Goal: Task Accomplishment & Management: Complete application form

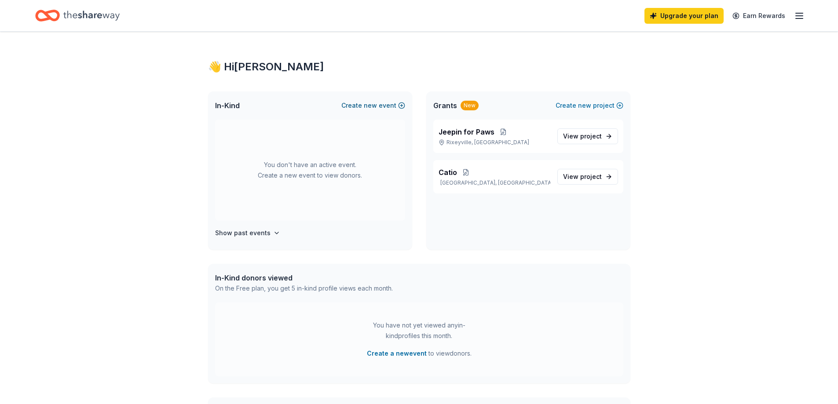
click at [380, 107] on button "Create new event" at bounding box center [373, 105] width 64 height 11
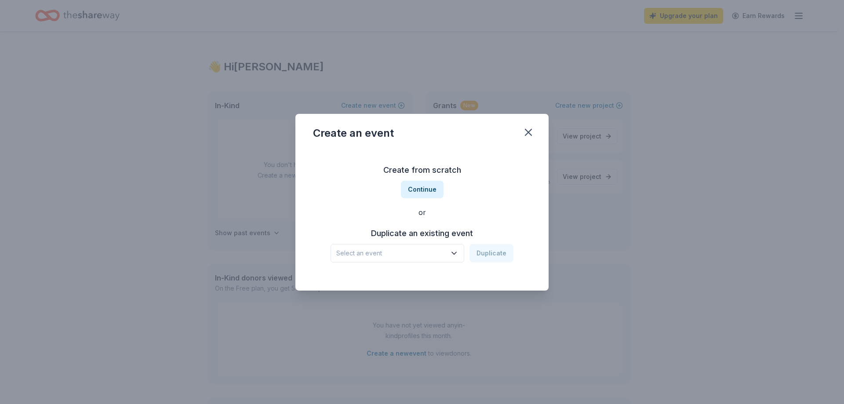
drag, startPoint x: 422, startPoint y: 193, endPoint x: 425, endPoint y: 220, distance: 27.4
click at [425, 219] on div "Create from scratch Continue or Duplicate an existing event Select an event Dup…" at bounding box center [422, 213] width 218 height 128
click at [414, 250] on span "Select an event" at bounding box center [391, 253] width 110 height 11
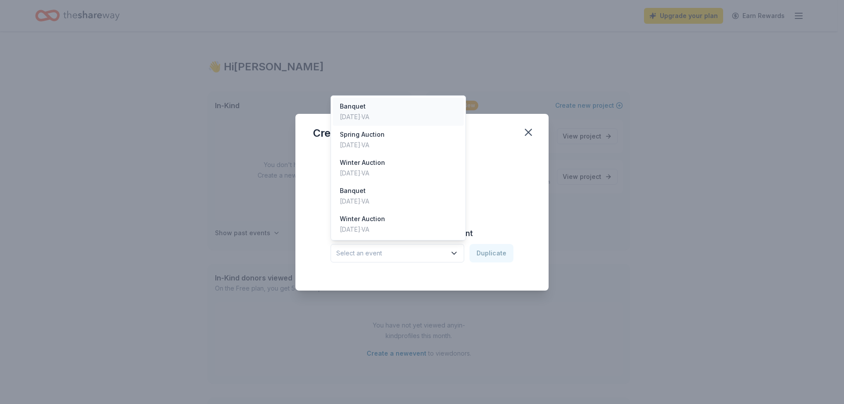
click at [369, 108] on div "Banquet" at bounding box center [354, 106] width 29 height 11
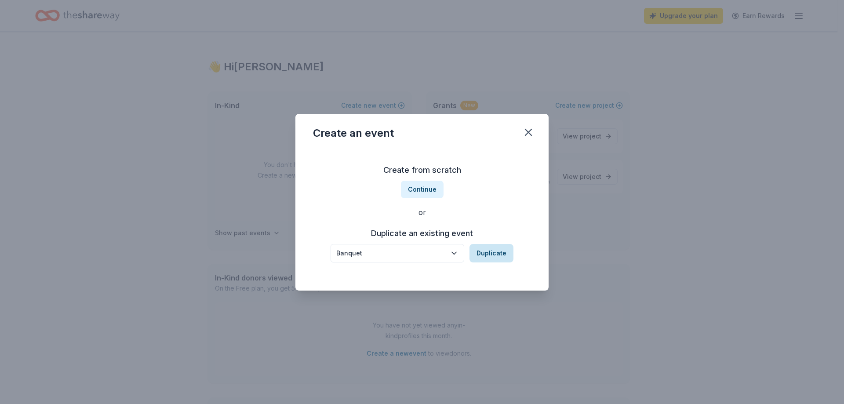
click at [493, 255] on button "Duplicate" at bounding box center [492, 253] width 44 height 18
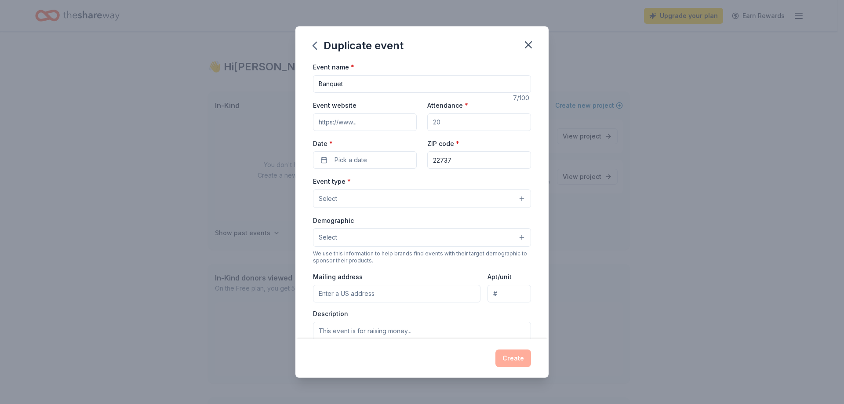
drag, startPoint x: 467, startPoint y: 121, endPoint x: 412, endPoint y: 121, distance: 55.4
click at [412, 121] on div "Event website Attendance * Date * Pick a date ZIP code * 22737" at bounding box center [422, 134] width 218 height 69
type input "150"
click at [384, 160] on button "Pick a date" at bounding box center [365, 160] width 104 height 18
click at [413, 183] on button "Go to next month" at bounding box center [411, 183] width 12 height 12
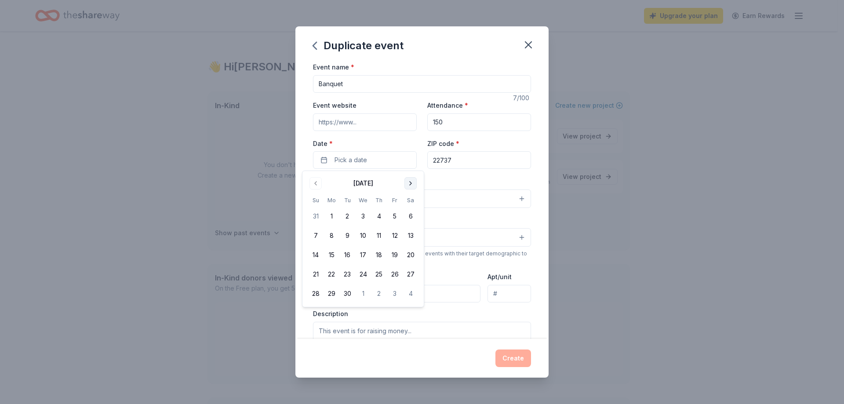
click at [413, 183] on button "Go to next month" at bounding box center [411, 183] width 12 height 12
click at [413, 216] on button "4" at bounding box center [411, 216] width 16 height 16
click at [528, 137] on div "Event name * Banquet 7 /100 Event website Attendance * 150 Date * 10/04/2025 ZI…" at bounding box center [422, 200] width 253 height 277
click at [437, 196] on button "Select" at bounding box center [422, 199] width 218 height 18
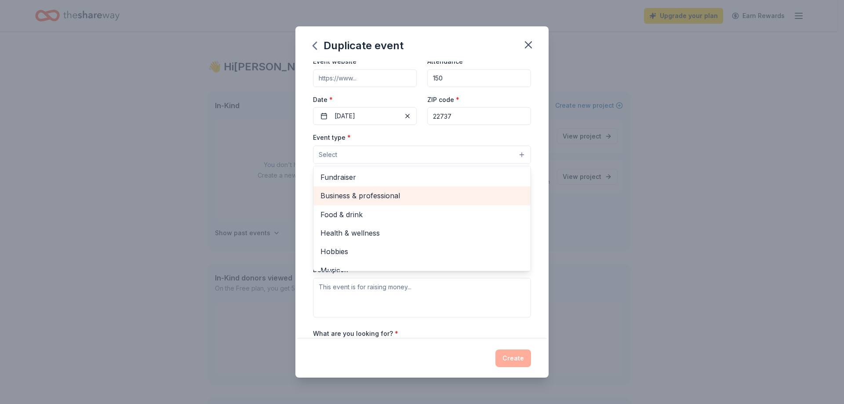
click at [376, 194] on span "Business & professional" at bounding box center [422, 195] width 203 height 11
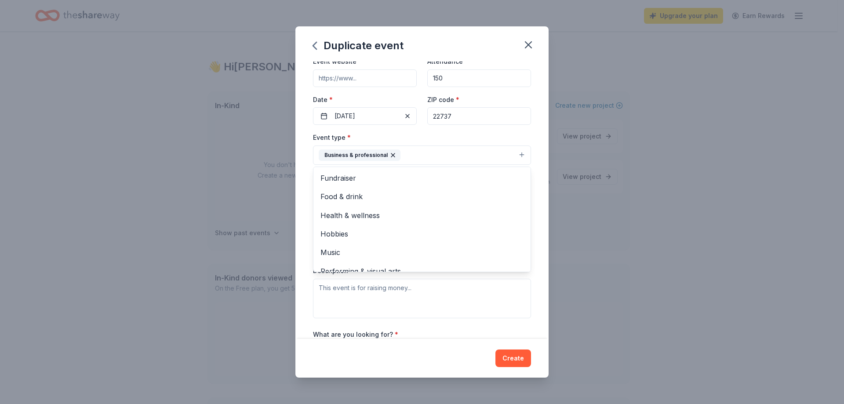
click at [509, 135] on div "Event type * Business & professional Fundraiser Food & drink Health & wellness …" at bounding box center [422, 148] width 218 height 33
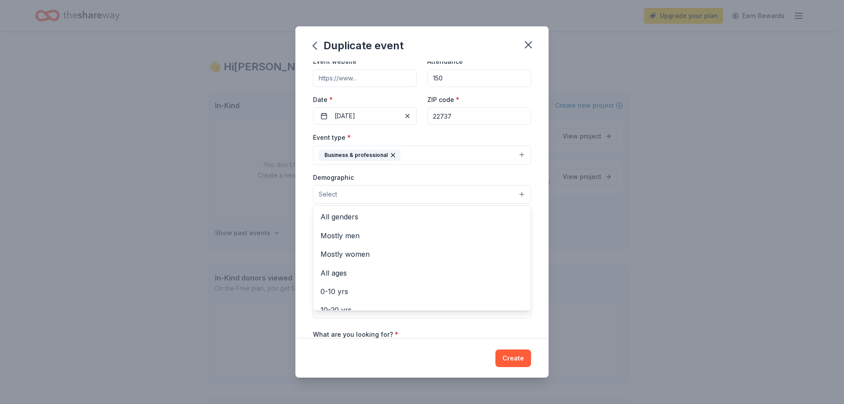
click at [367, 194] on button "Select" at bounding box center [422, 194] width 218 height 18
click at [362, 219] on span "All genders" at bounding box center [422, 216] width 203 height 11
click at [477, 171] on div "Event type * Business & professional Demographic All genders Mostly men Mostly …" at bounding box center [422, 225] width 218 height 187
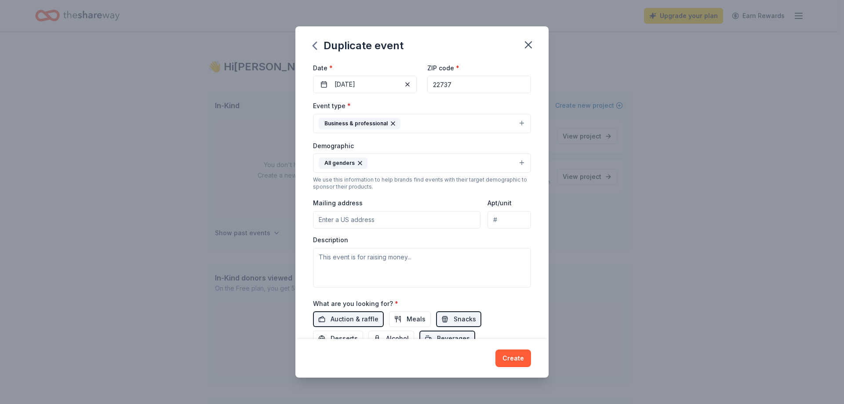
scroll to position [132, 0]
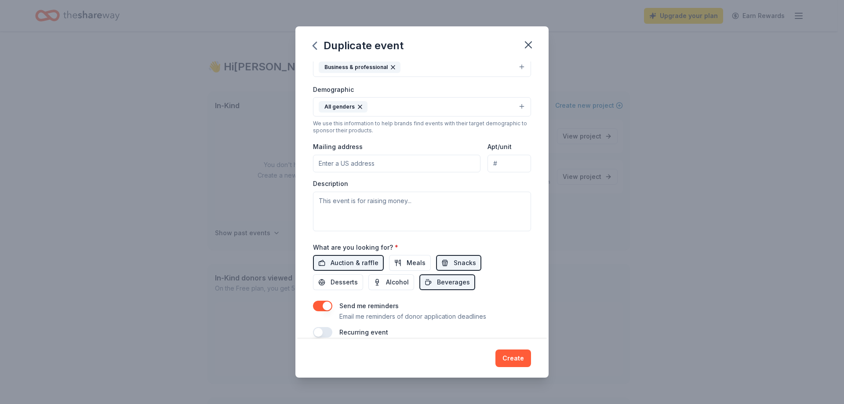
click at [394, 157] on input "Mailing address" at bounding box center [397, 164] width 168 height 18
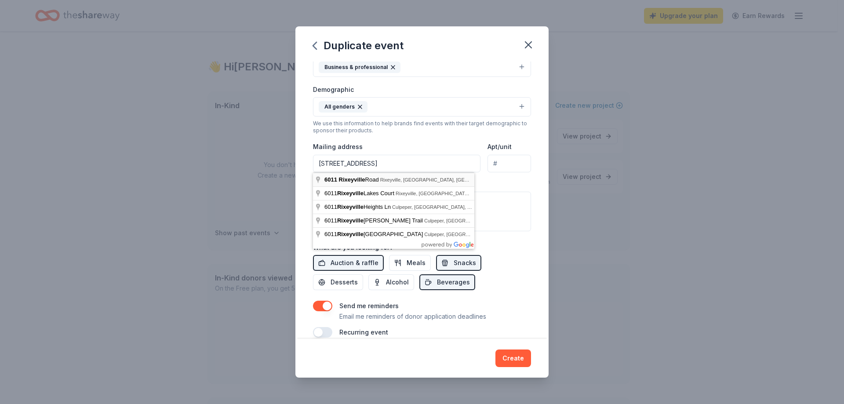
type input "6011 Rixeyville Road, Rixeyville, VA, 22737"
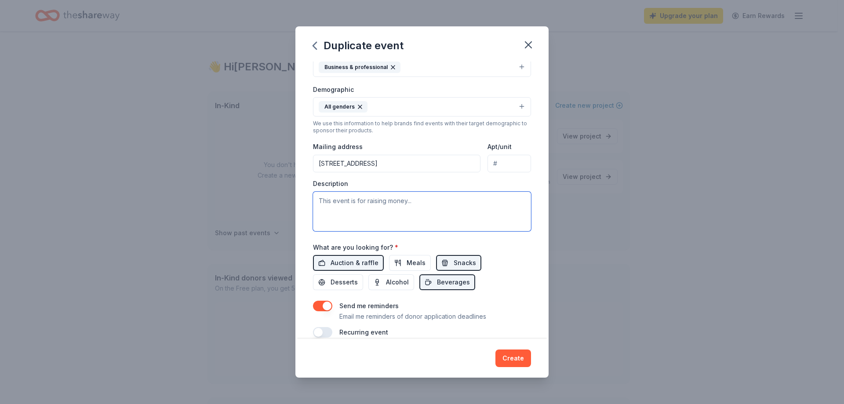
click at [381, 205] on textarea at bounding box center [422, 212] width 218 height 40
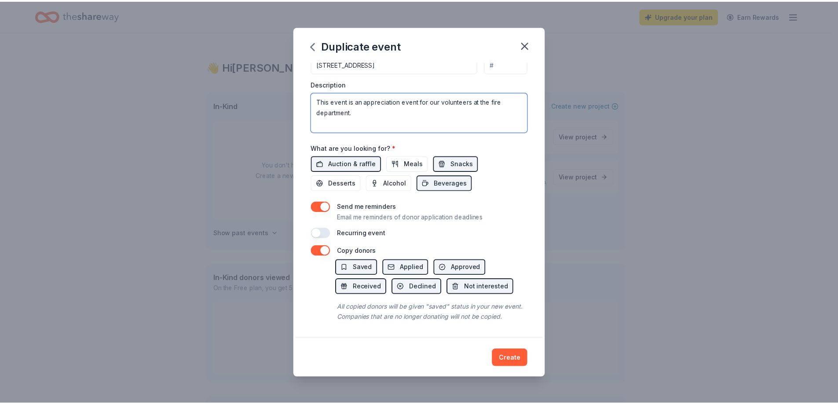
scroll to position [241, 0]
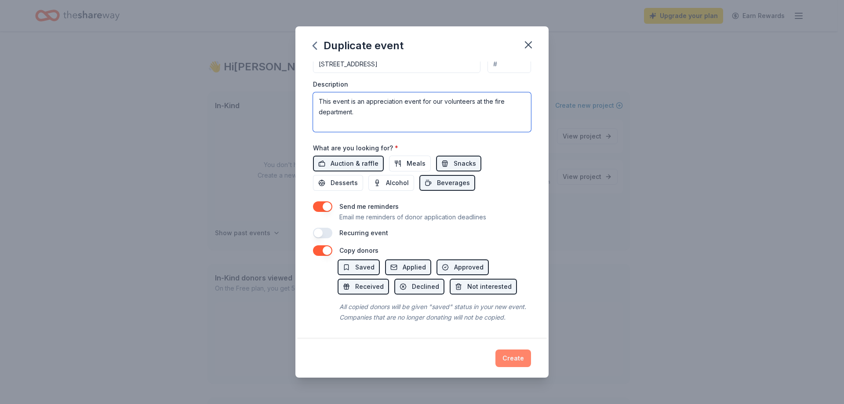
type textarea "This event is an appreciation event for our volunteers at the fire department."
click at [508, 357] on button "Create" at bounding box center [514, 359] width 36 height 18
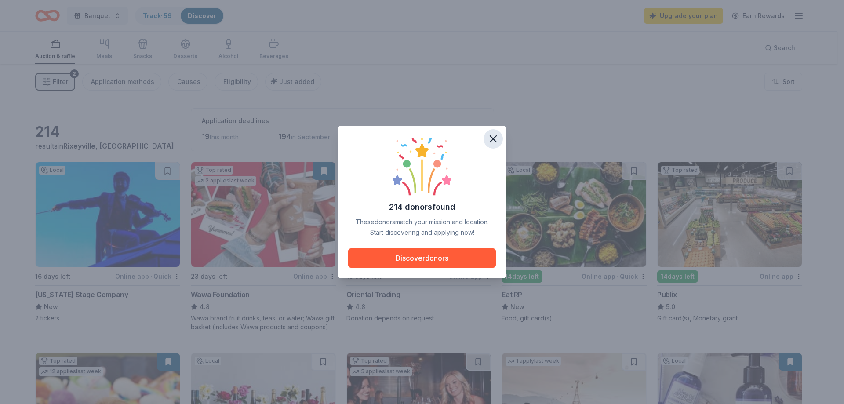
click at [495, 137] on icon "button" at bounding box center [493, 139] width 6 height 6
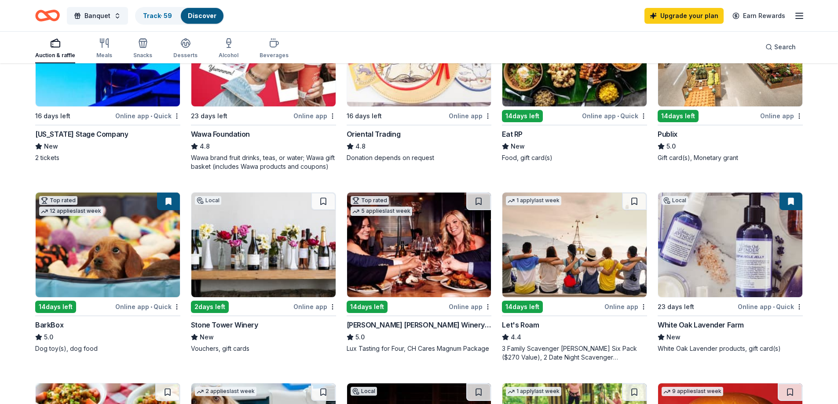
scroll to position [176, 0]
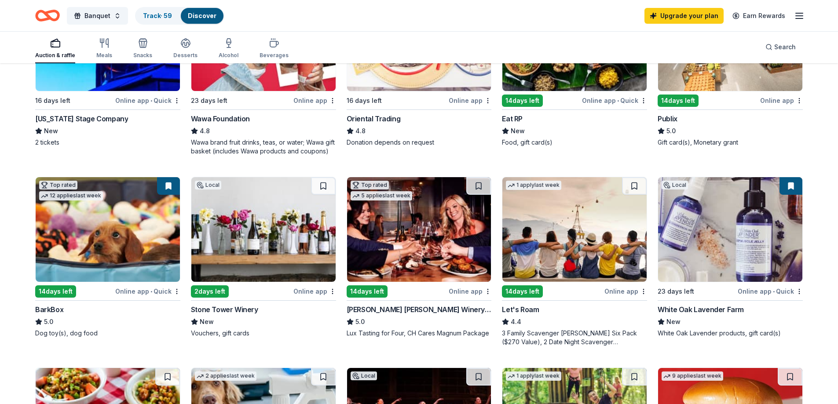
click at [792, 185] on button at bounding box center [790, 186] width 23 height 18
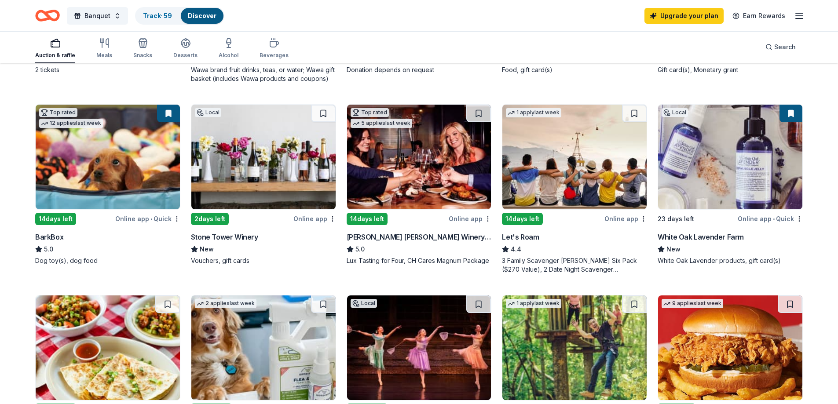
scroll to position [264, 0]
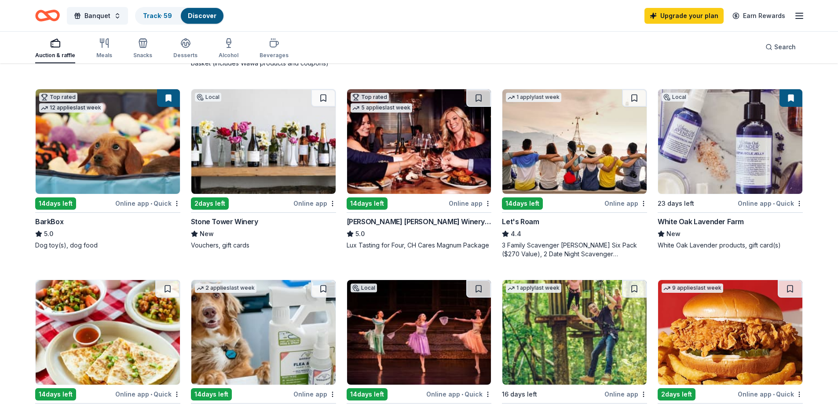
click at [228, 222] on div "Stone Tower Winery" at bounding box center [224, 221] width 67 height 11
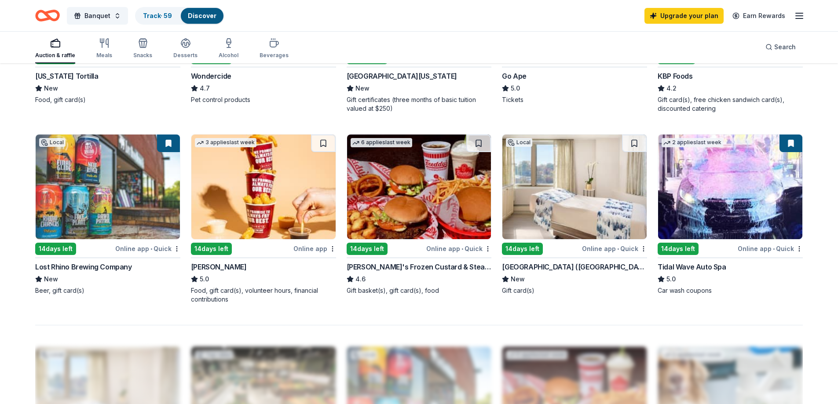
scroll to position [616, 0]
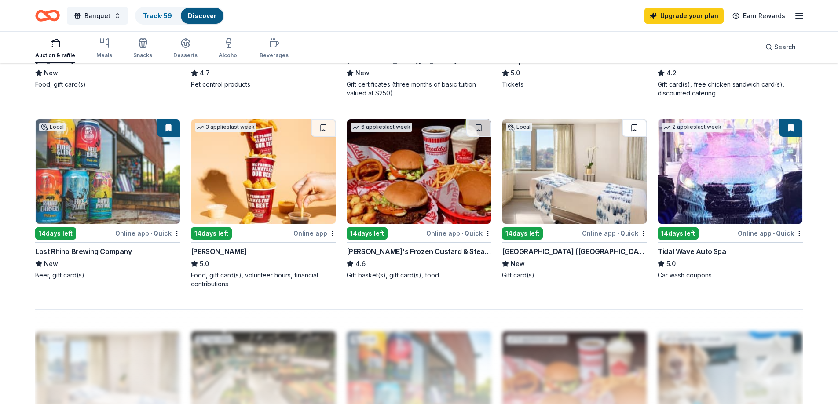
click at [632, 127] on button at bounding box center [634, 128] width 25 height 18
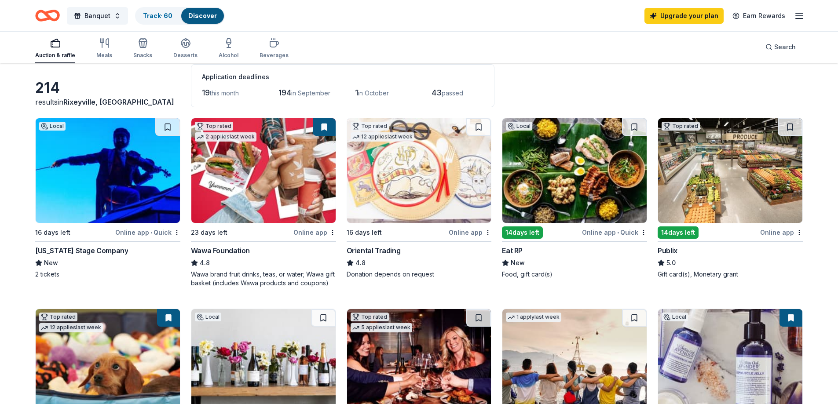
scroll to position [0, 0]
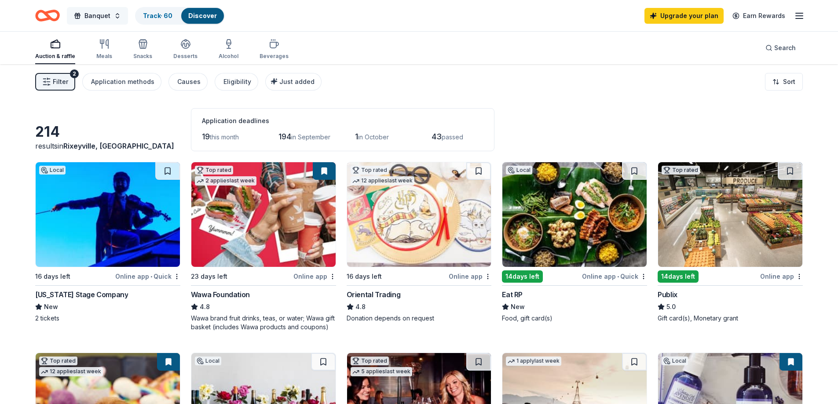
click at [87, 15] on span "Banquet" at bounding box center [97, 16] width 26 height 11
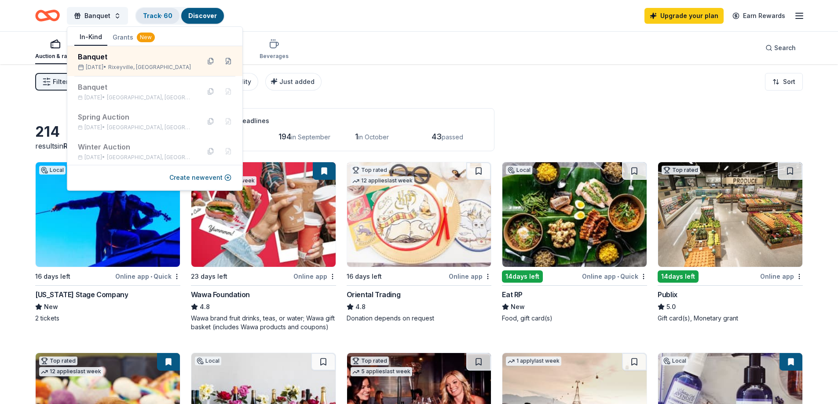
click at [164, 12] on link "Track · 60" at bounding box center [157, 15] width 29 height 7
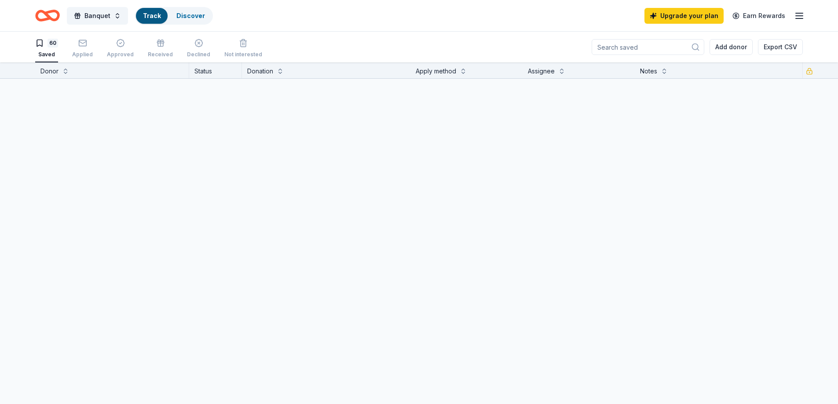
scroll to position [0, 0]
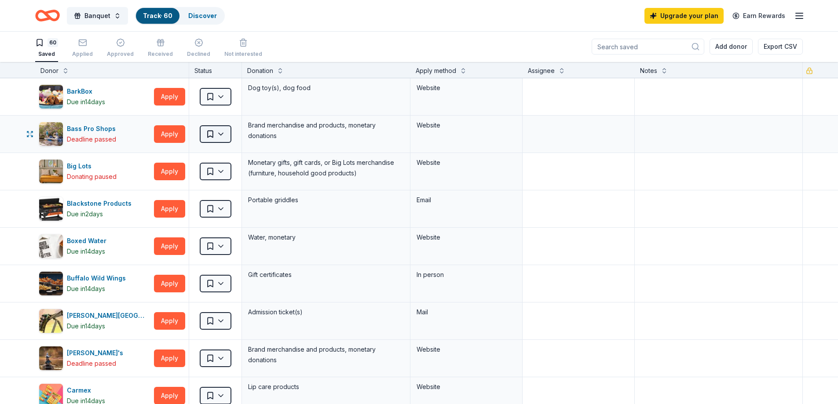
click at [231, 133] on html "Banquet Track · 60 Discover Upgrade your plan Earn Rewards 60 Saved Applied App…" at bounding box center [419, 202] width 838 height 404
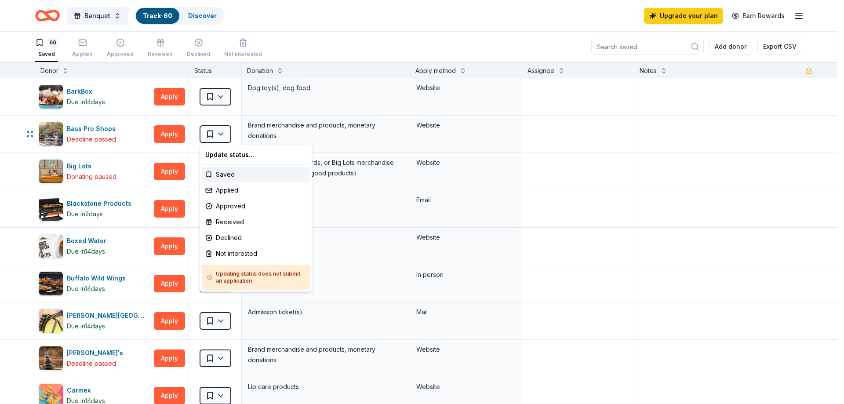
click at [241, 124] on html "Banquet Track · 60 Discover Upgrade your plan Earn Rewards 60 Saved Applied App…" at bounding box center [422, 202] width 844 height 404
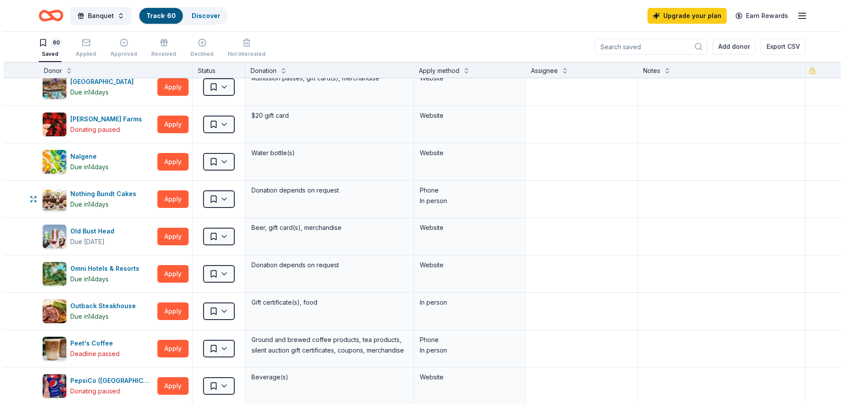
scroll to position [1188, 0]
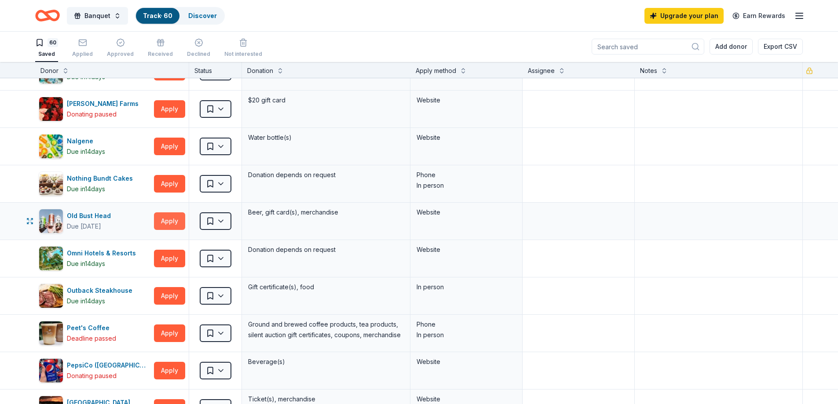
click at [177, 219] on button "Apply" at bounding box center [169, 221] width 31 height 18
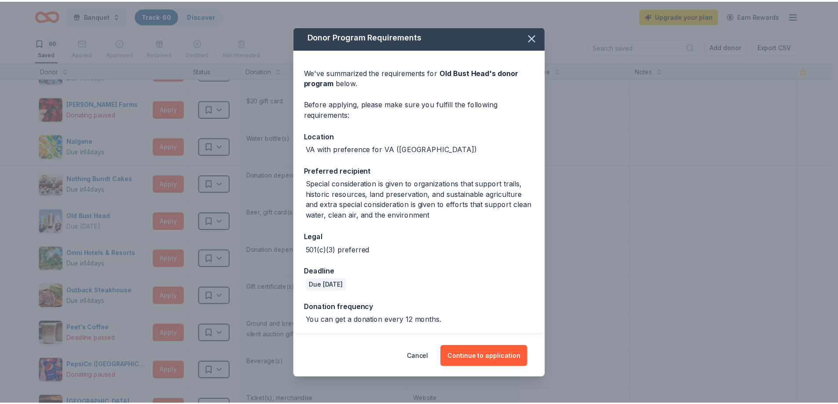
scroll to position [3, 0]
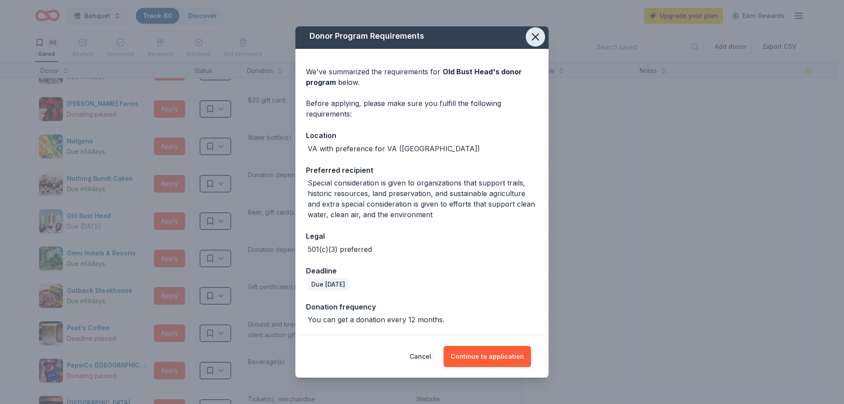
click at [530, 37] on icon "button" at bounding box center [536, 37] width 12 height 12
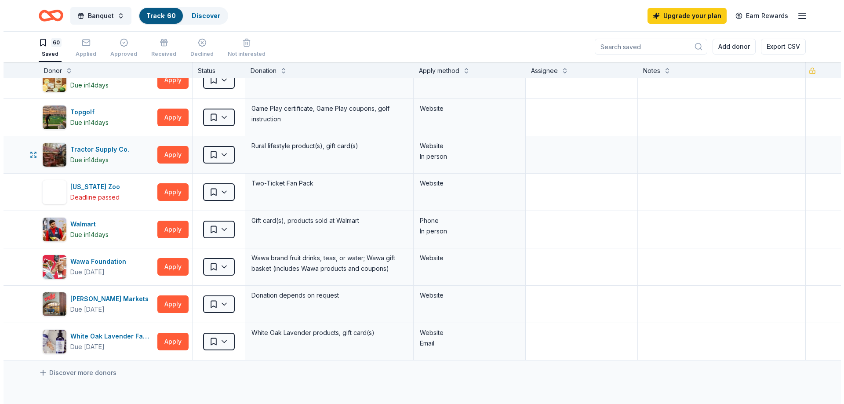
scroll to position [2023, 0]
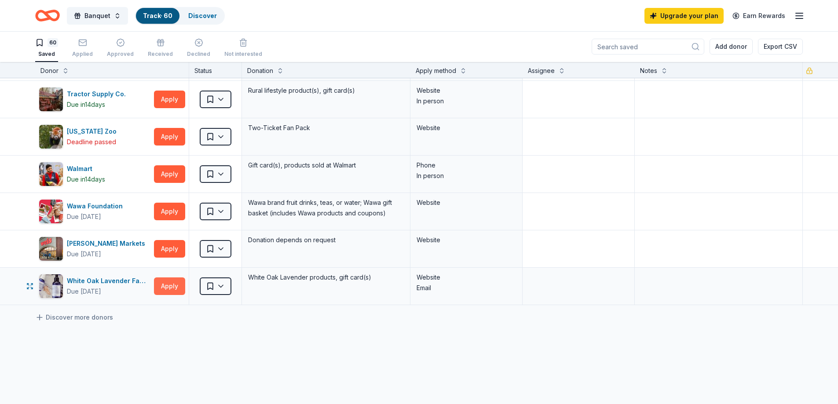
click at [169, 292] on button "Apply" at bounding box center [169, 287] width 31 height 18
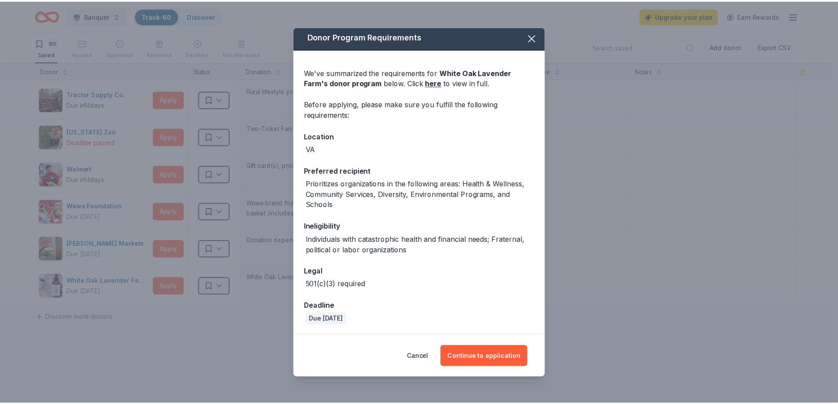
scroll to position [3, 0]
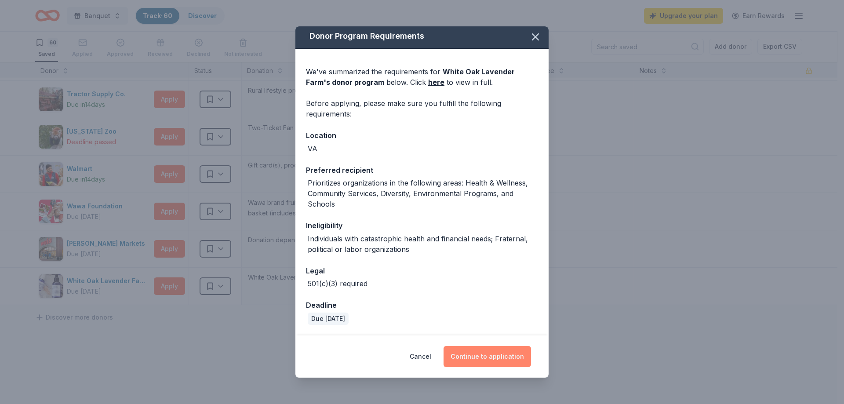
click at [490, 361] on button "Continue to application" at bounding box center [488, 356] width 88 height 21
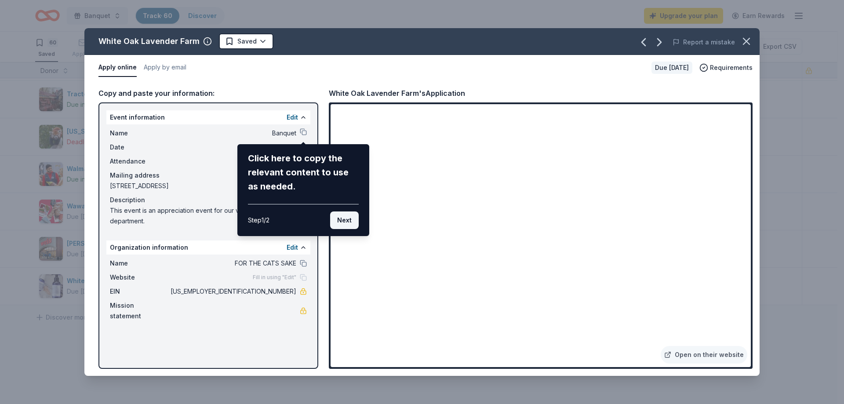
click at [351, 218] on button "Next" at bounding box center [344, 221] width 29 height 18
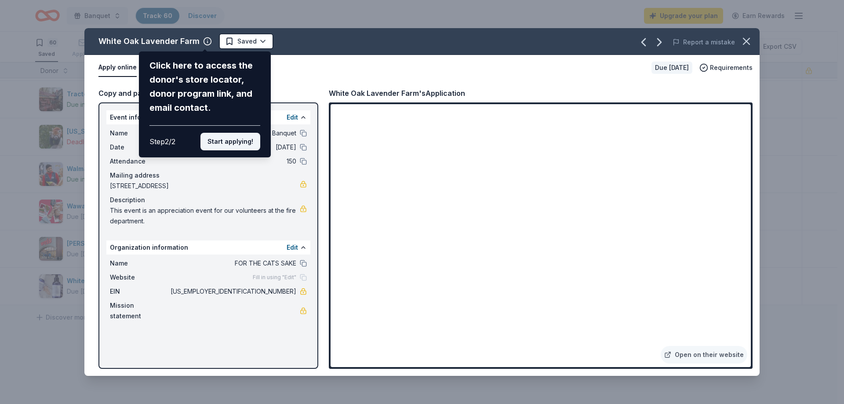
click at [238, 143] on button "Start applying!" at bounding box center [231, 142] width 60 height 18
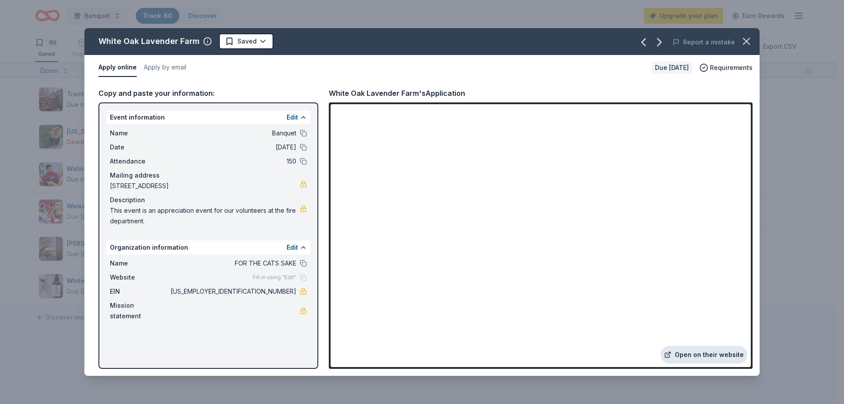
click at [698, 353] on link "Open on their website" at bounding box center [704, 355] width 87 height 18
click at [750, 44] on icon "button" at bounding box center [747, 41] width 12 height 12
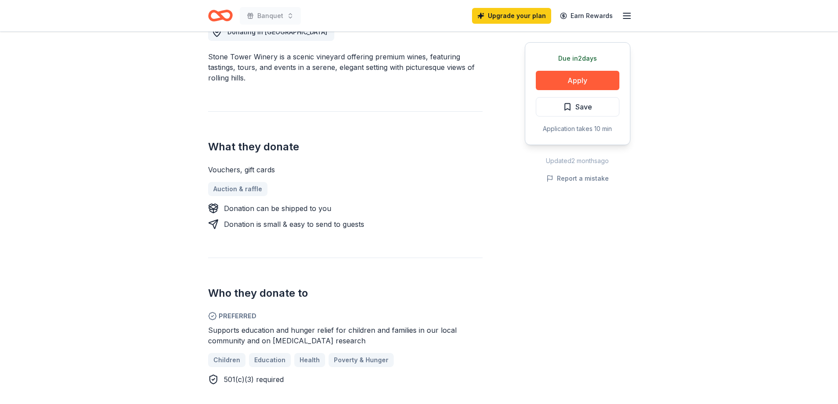
scroll to position [264, 0]
